Goal: Obtain resource: Download file/media

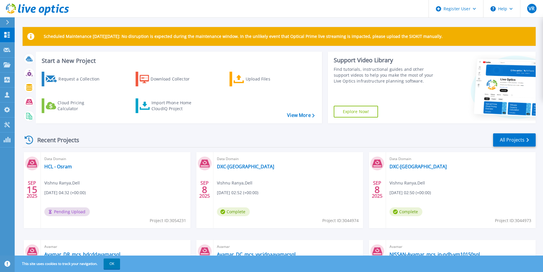
scroll to position [36, 0]
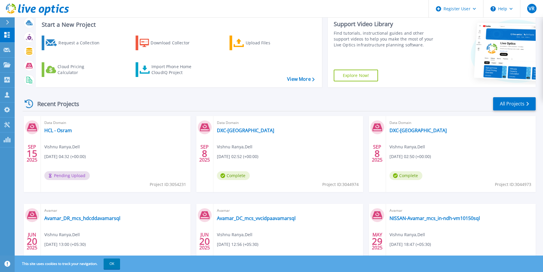
click at [371, 96] on div "Recent Projects All Projects" at bounding box center [279, 103] width 513 height 15
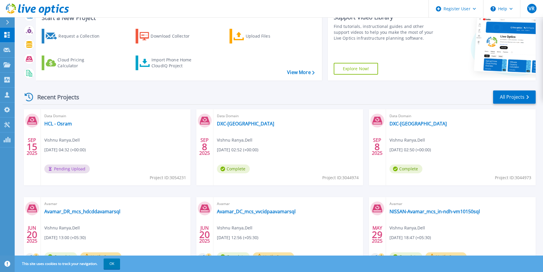
scroll to position [7, 0]
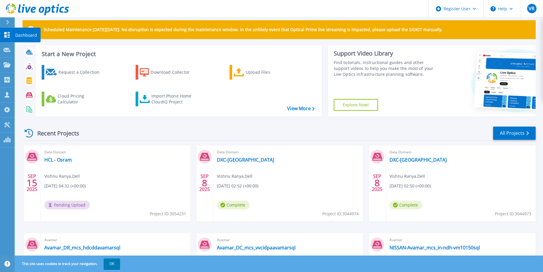
click at [4, 33] on icon at bounding box center [7, 35] width 6 height 6
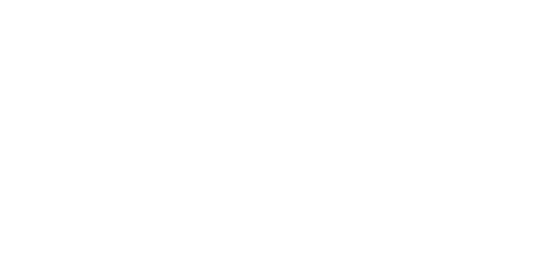
scroll to position [0, 0]
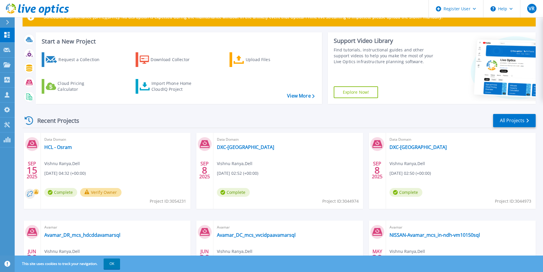
scroll to position [29, 0]
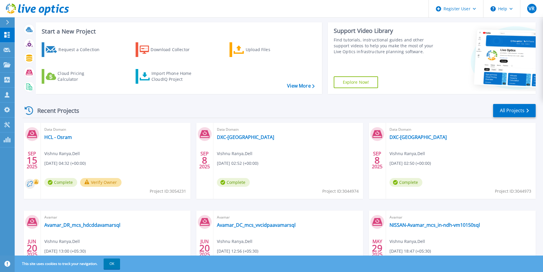
click at [104, 150] on div "Data Domain HCL - Osram Vishnu Ranya , Dell 09/15/2025, 04:32 (+00:00) Complete…" at bounding box center [116, 161] width 150 height 76
click at [70, 139] on link "HCL - Osram" at bounding box center [58, 137] width 28 height 6
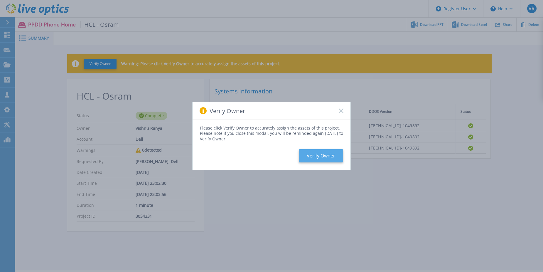
click at [316, 155] on button "Verify Owner" at bounding box center [321, 155] width 44 height 13
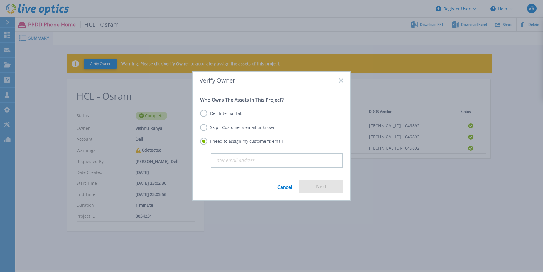
click at [224, 114] on label "Dell Internal Lab" at bounding box center [221, 113] width 43 height 7
click at [0, 0] on input "Dell Internal Lab" at bounding box center [0, 0] width 0 height 0
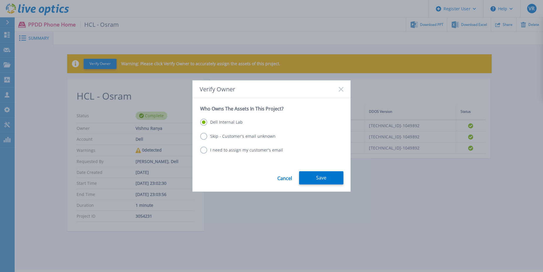
click at [229, 135] on label "Skip - Customer's email unknown" at bounding box center [237, 136] width 75 height 7
click at [0, 0] on input "Skip - Customer's email unknown" at bounding box center [0, 0] width 0 height 0
click at [326, 180] on button "Next" at bounding box center [321, 177] width 44 height 13
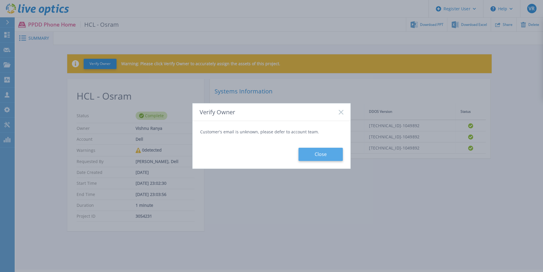
click at [327, 155] on button "Close" at bounding box center [320, 154] width 44 height 13
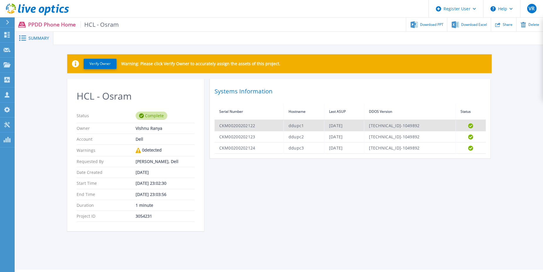
click at [283, 126] on td "ddupc1" at bounding box center [303, 125] width 40 height 11
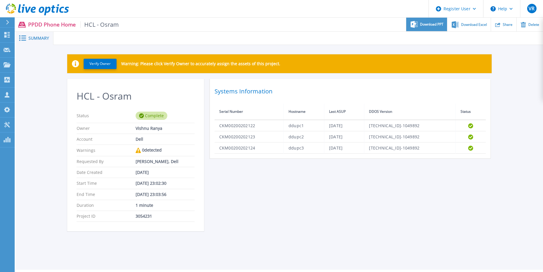
click at [431, 24] on span "Download PPT" at bounding box center [431, 25] width 23 height 4
click at [503, 76] on div "Verify Owner Warning: Please click Verify Owner to accurately assign the assets…" at bounding box center [279, 146] width 527 height 202
click at [471, 25] on span "Download Excel" at bounding box center [474, 25] width 26 height 4
drag, startPoint x: 47, startPoint y: 113, endPoint x: 34, endPoint y: 95, distance: 21.7
click at [47, 113] on div "Verify Owner Warning: Please click Verify Owner to accurately assign the assets…" at bounding box center [279, 146] width 527 height 202
